Goal: Information Seeking & Learning: Learn about a topic

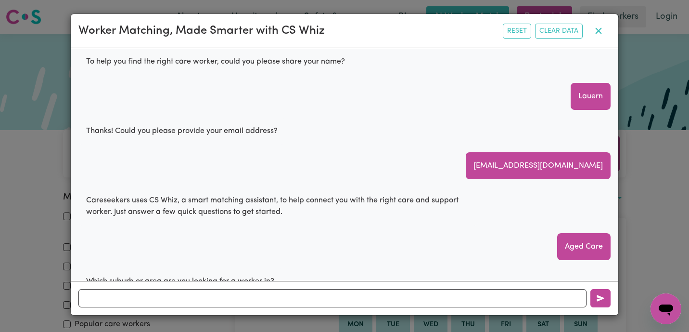
scroll to position [522, 0]
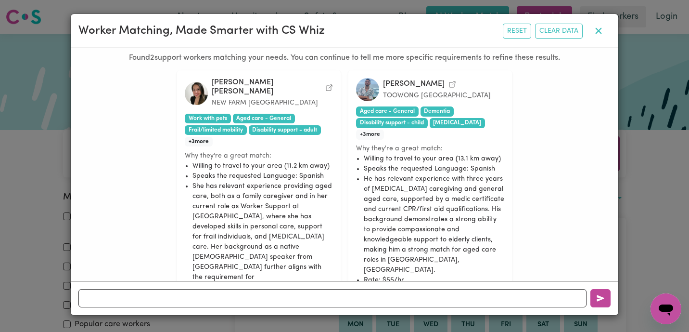
click at [602, 28] on button "button" at bounding box center [599, 31] width 24 height 18
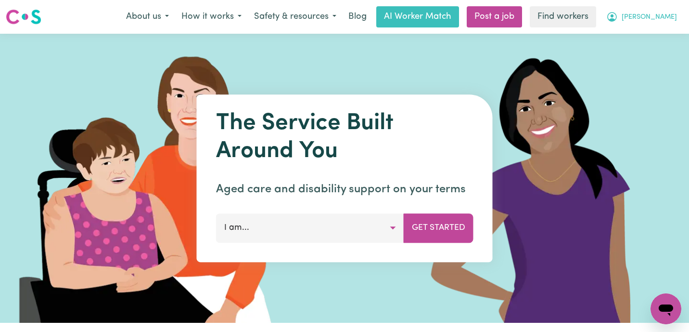
click at [652, 13] on span "Anthony" at bounding box center [649, 17] width 55 height 11
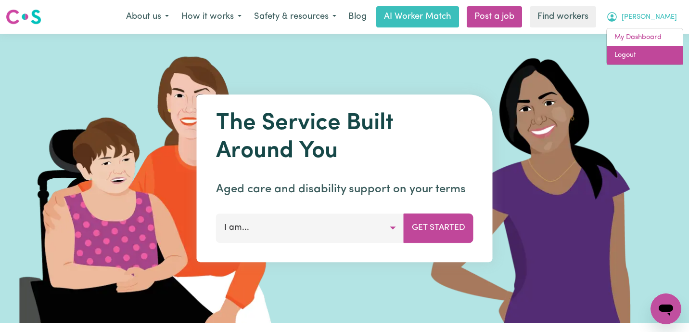
click at [644, 59] on link "Logout" at bounding box center [645, 55] width 76 height 18
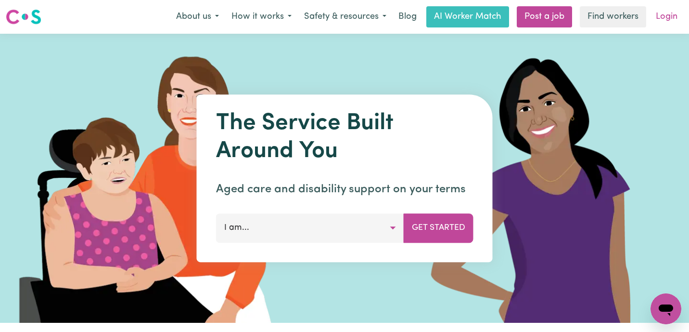
click at [671, 17] on link "Login" at bounding box center [666, 16] width 33 height 21
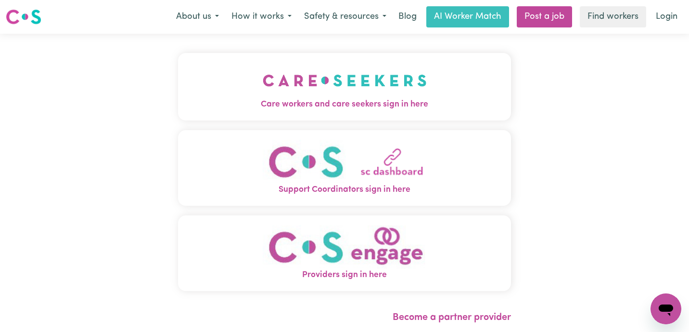
click at [254, 236] on button "Providers sign in here" at bounding box center [344, 253] width 333 height 76
